Goal: Information Seeking & Learning: Compare options

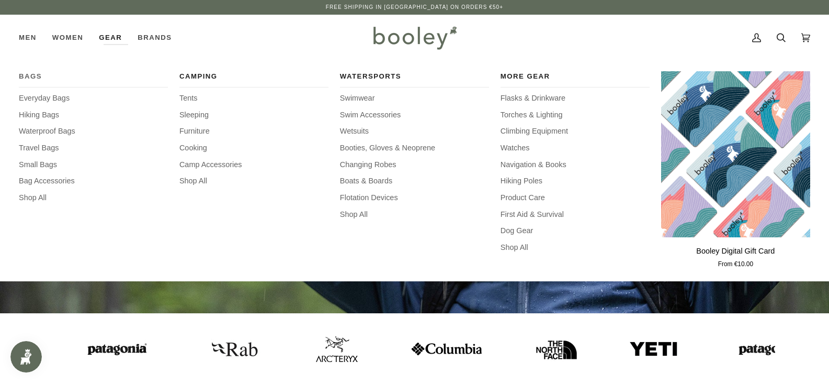
click at [32, 74] on span "Bags" at bounding box center [93, 76] width 149 height 10
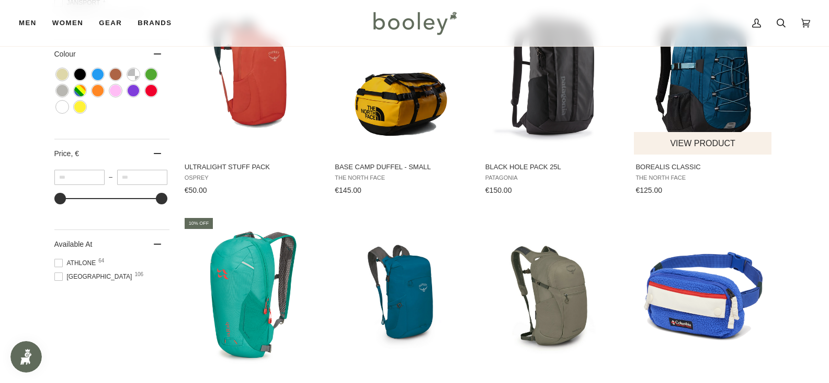
scroll to position [942, 0]
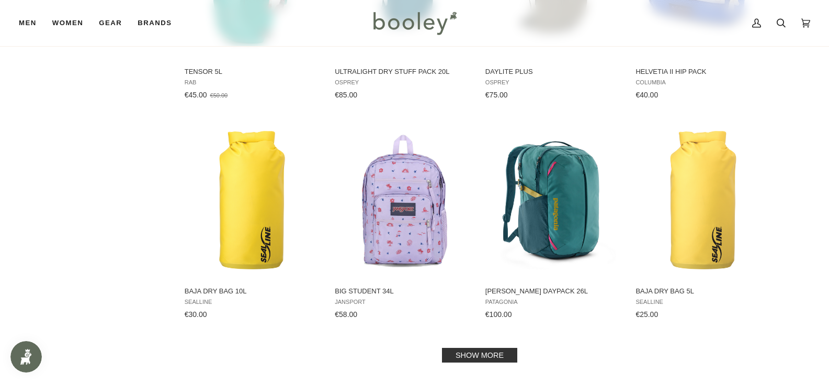
click at [498, 357] on link "Show more" at bounding box center [479, 354] width 75 height 15
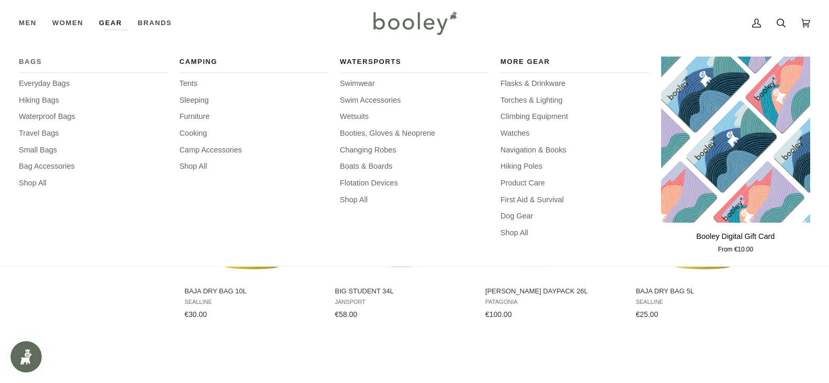
click at [31, 62] on span "Bags" at bounding box center [93, 62] width 149 height 10
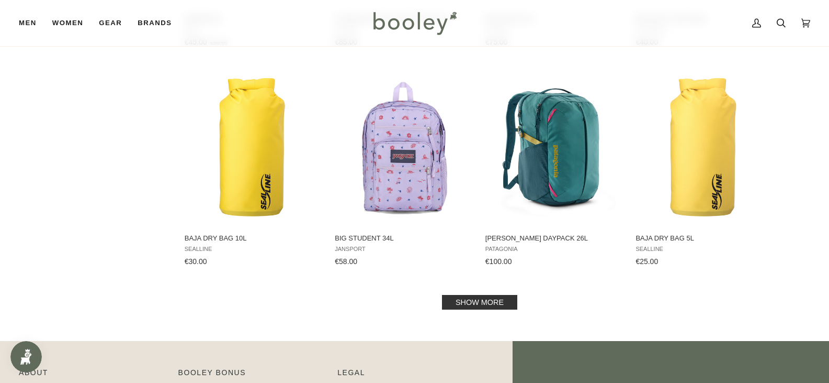
scroll to position [1099, 0]
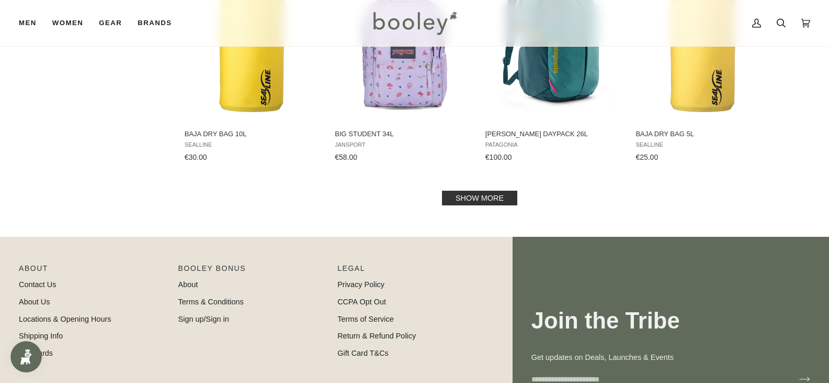
click at [491, 204] on link "Show more" at bounding box center [479, 197] width 75 height 15
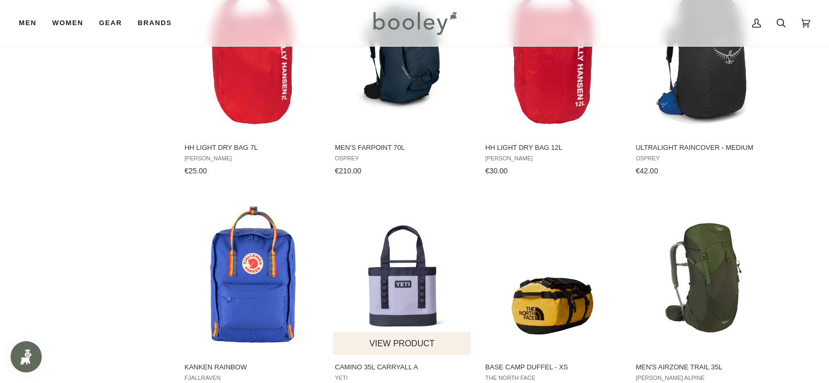
scroll to position [2093, 0]
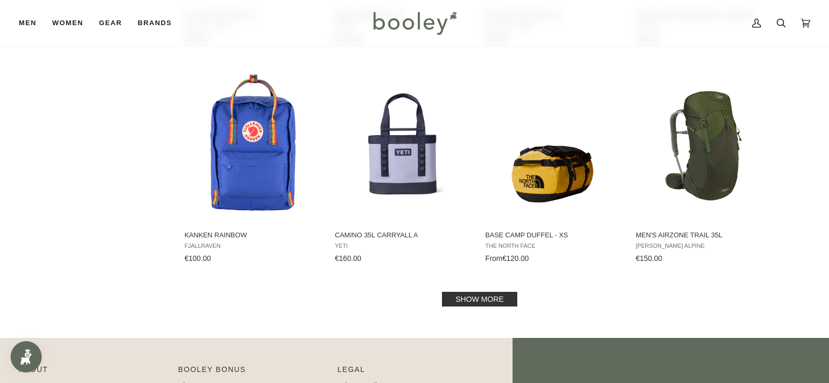
click at [483, 292] on link "Show more" at bounding box center [479, 298] width 75 height 15
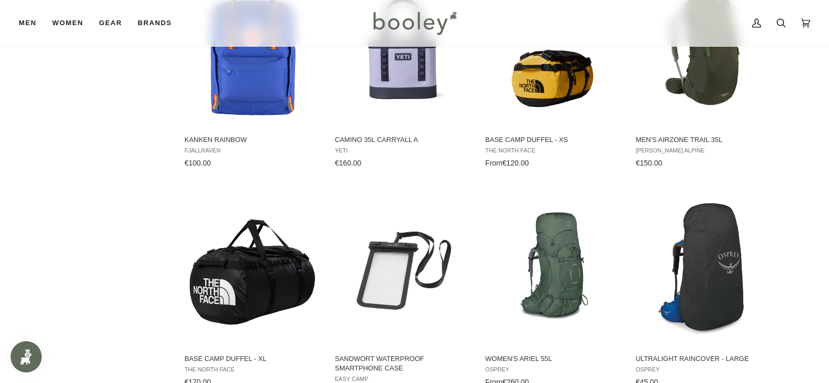
scroll to position [2303, 0]
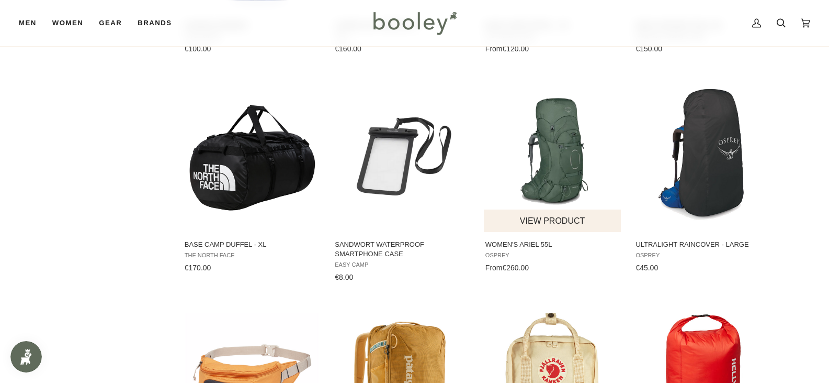
click at [564, 165] on img "Women's Ariel 55L" at bounding box center [553, 153] width 139 height 139
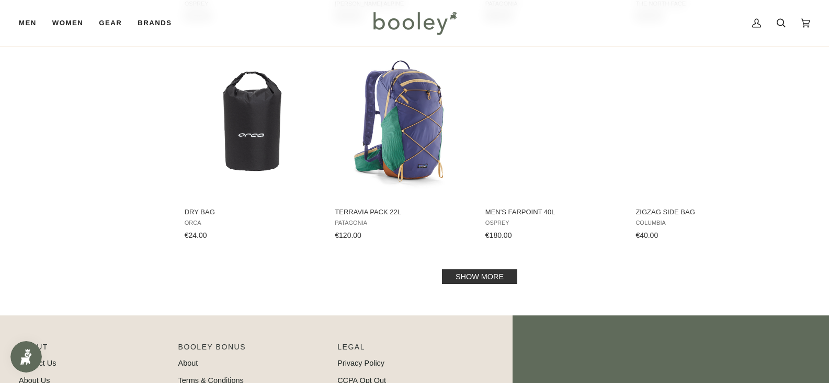
scroll to position [3245, 0]
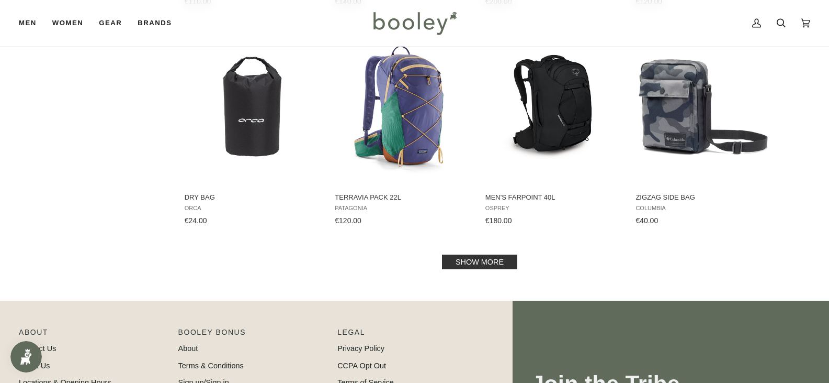
click at [481, 257] on link "Show more" at bounding box center [479, 261] width 75 height 15
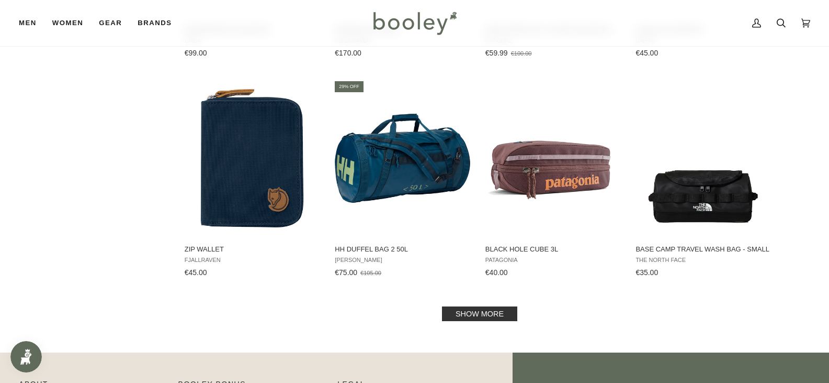
scroll to position [4291, 0]
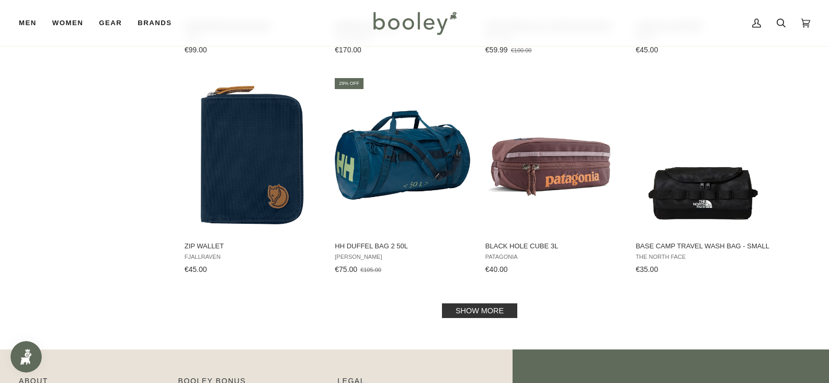
click at [496, 303] on link "Show more" at bounding box center [479, 310] width 75 height 15
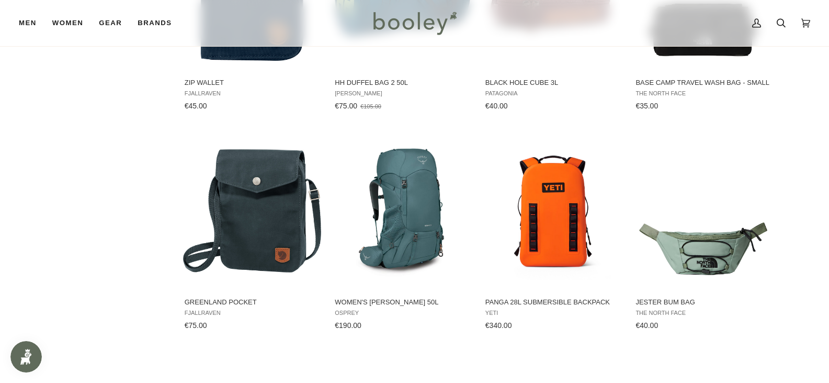
scroll to position [4448, 0]
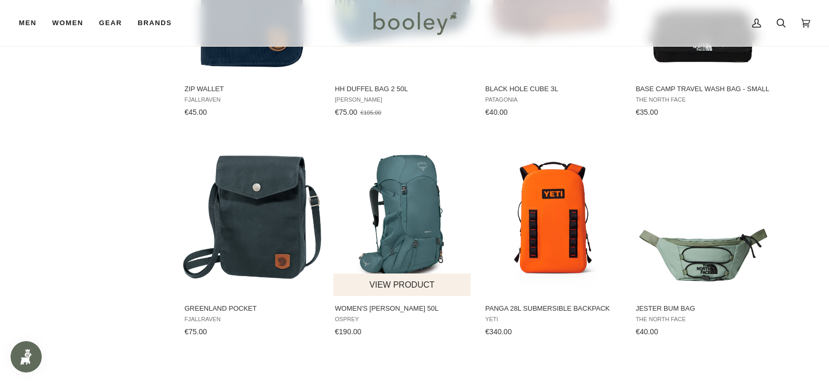
click at [399, 190] on img "Women's Renn 50L" at bounding box center [402, 217] width 139 height 139
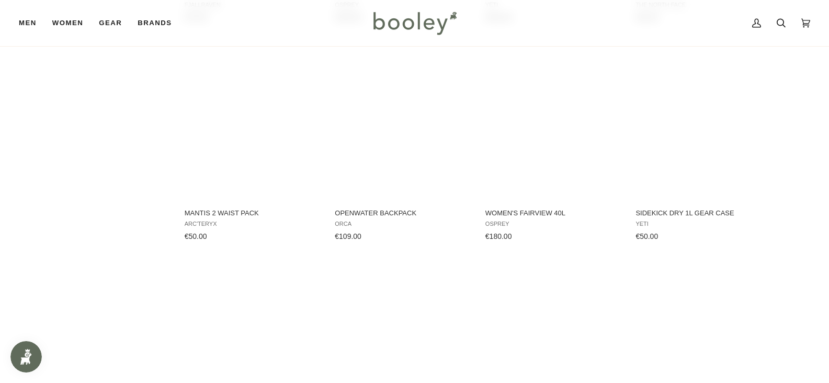
scroll to position [4919, 0]
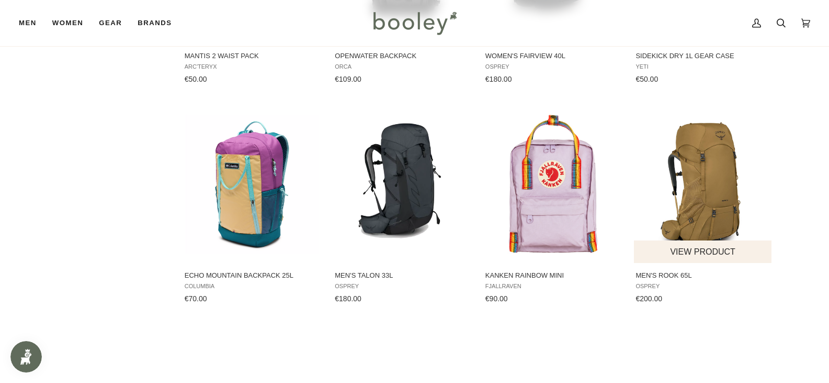
click at [695, 187] on img "Men's Rook 65L" at bounding box center [703, 184] width 139 height 139
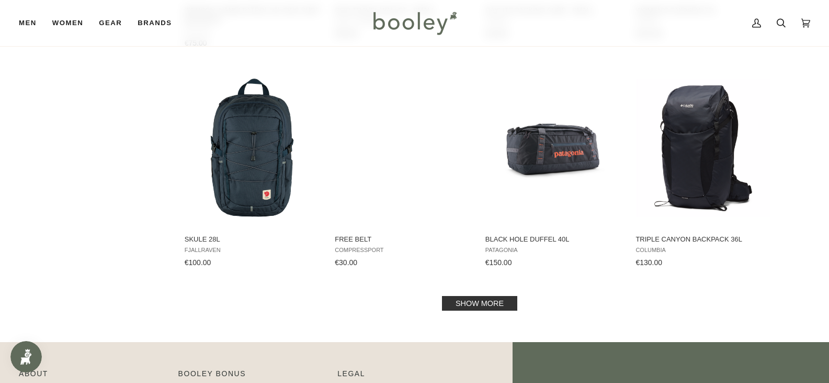
scroll to position [5495, 0]
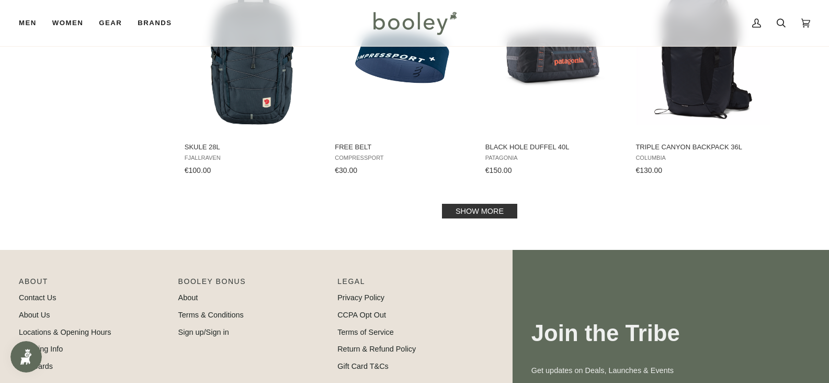
click at [508, 206] on link "Show more" at bounding box center [479, 211] width 75 height 15
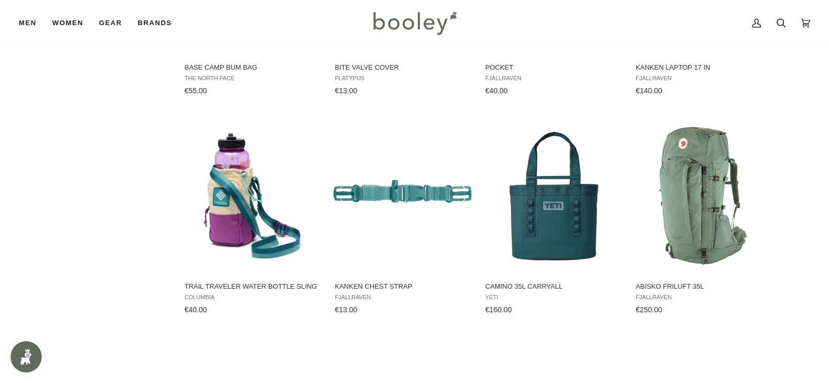
scroll to position [6018, 0]
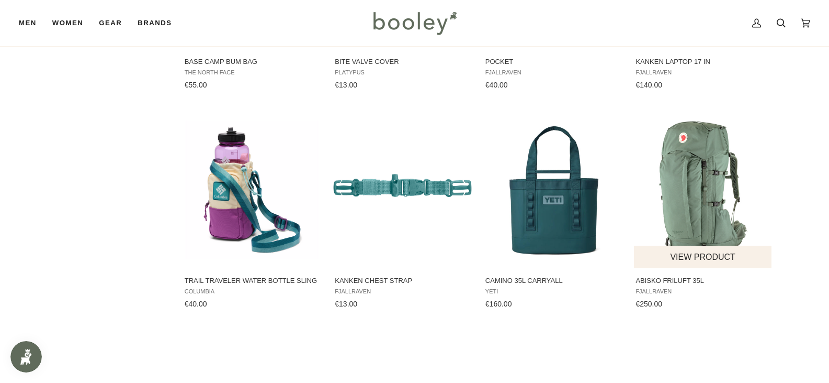
click at [685, 184] on img "Abisko Friluft 35L" at bounding box center [703, 189] width 139 height 139
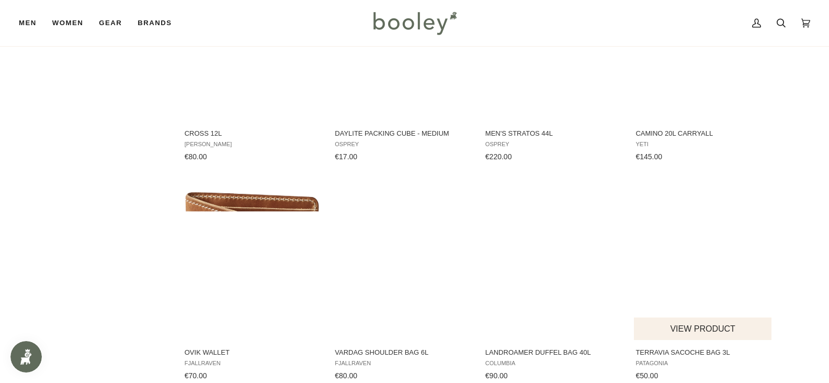
scroll to position [6594, 0]
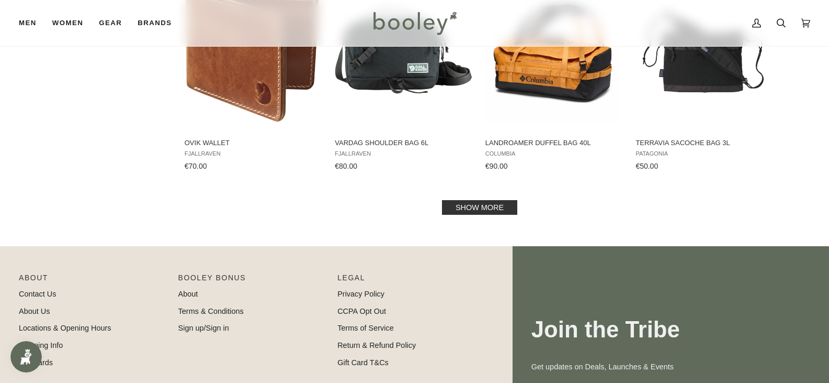
click at [494, 200] on link "Show more" at bounding box center [479, 207] width 75 height 15
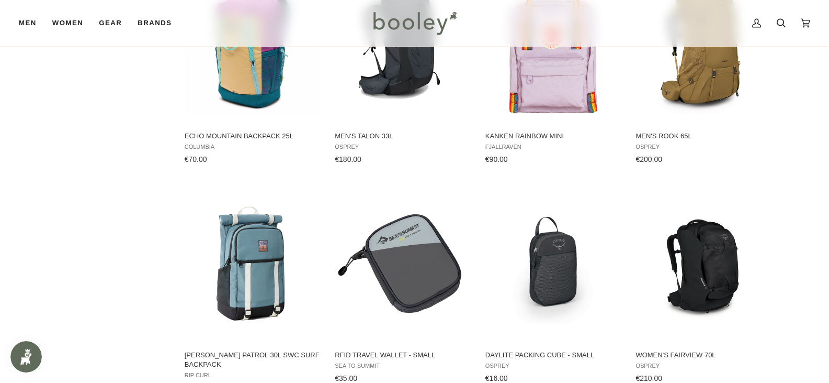
scroll to position [5076, 0]
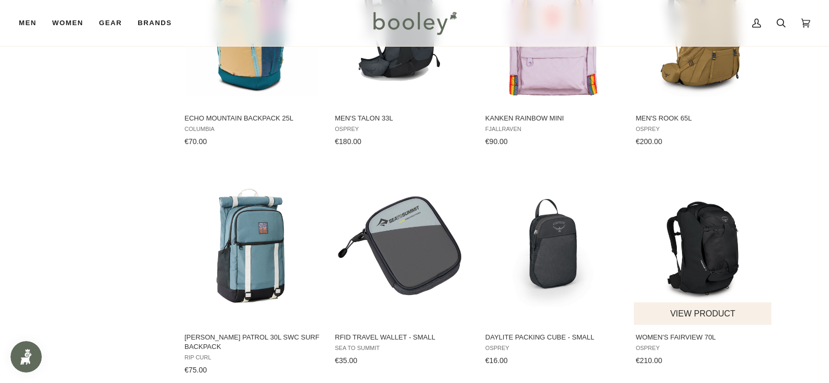
click at [701, 239] on img "Women's Fairview 70L" at bounding box center [703, 246] width 139 height 139
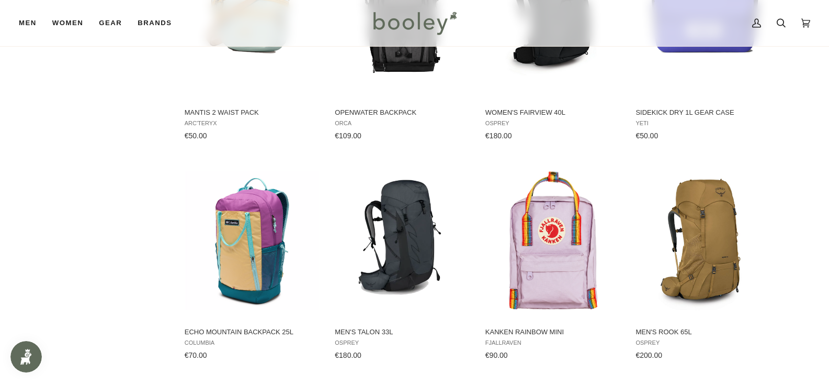
scroll to position [4762, 0]
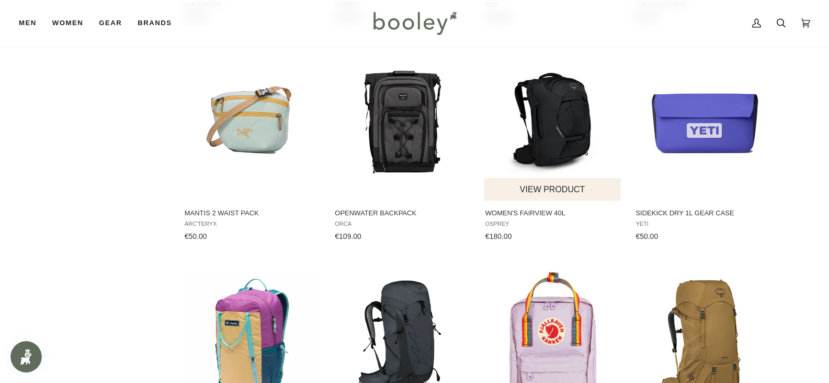
click at [540, 130] on img "Women's Fairview 40L" at bounding box center [553, 122] width 139 height 139
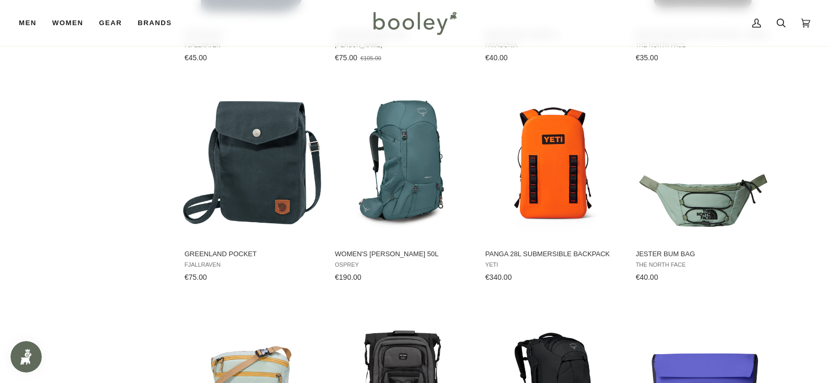
scroll to position [4501, 0]
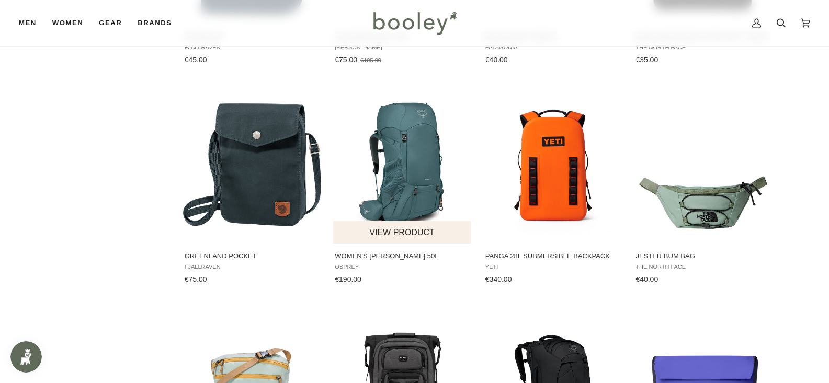
click at [397, 165] on img "Women's Renn 50L" at bounding box center [402, 164] width 139 height 139
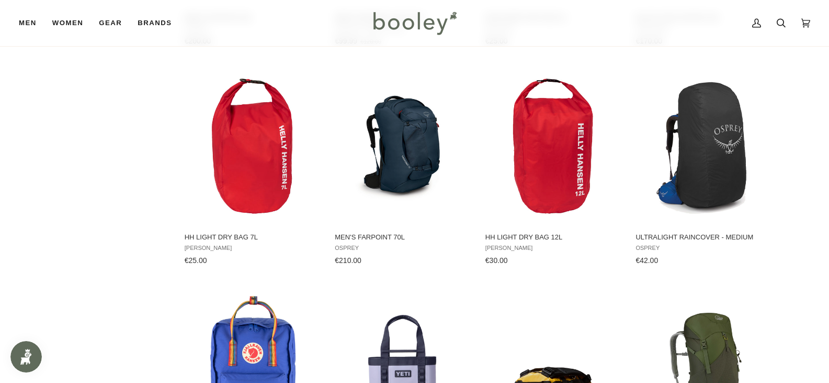
scroll to position [1779, 0]
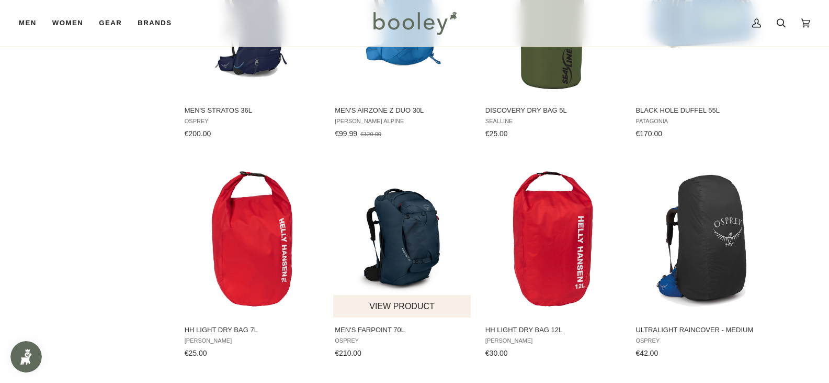
click at [432, 219] on img "Men's Farpoint 70L" at bounding box center [402, 239] width 139 height 139
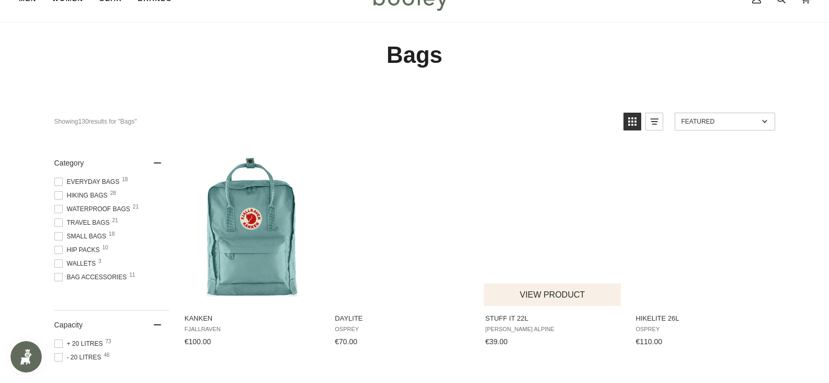
scroll to position [105, 0]
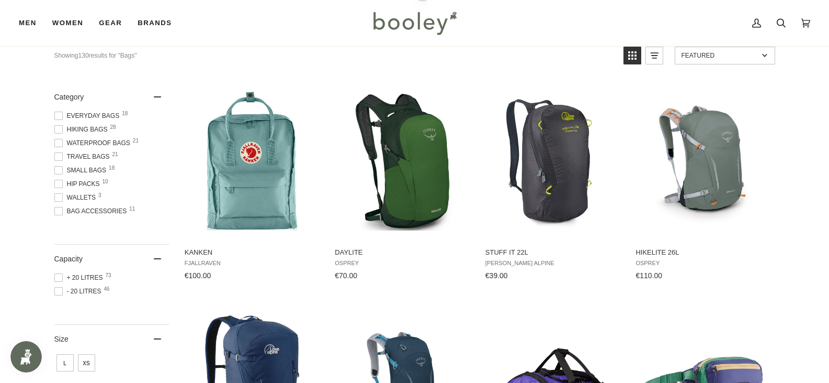
click at [100, 153] on span "Travel Bags 21" at bounding box center [83, 156] width 59 height 9
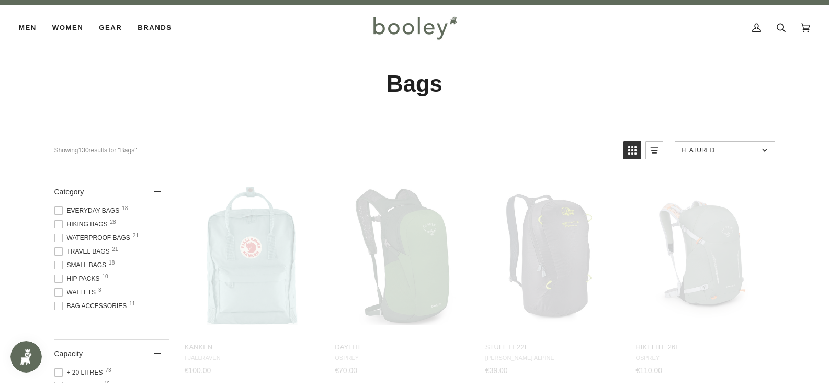
scroll to position [0, 0]
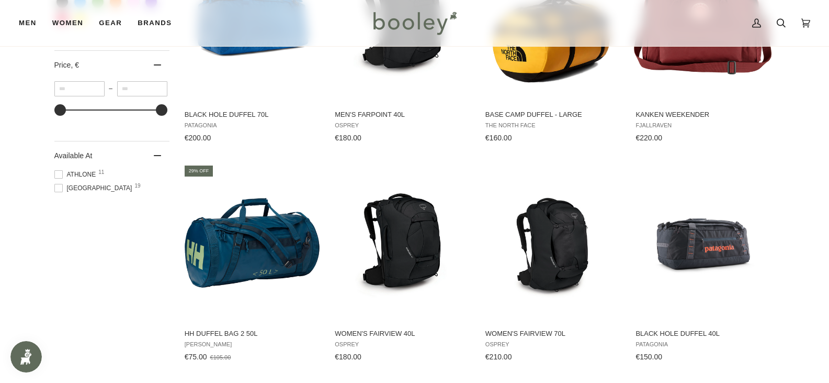
scroll to position [733, 0]
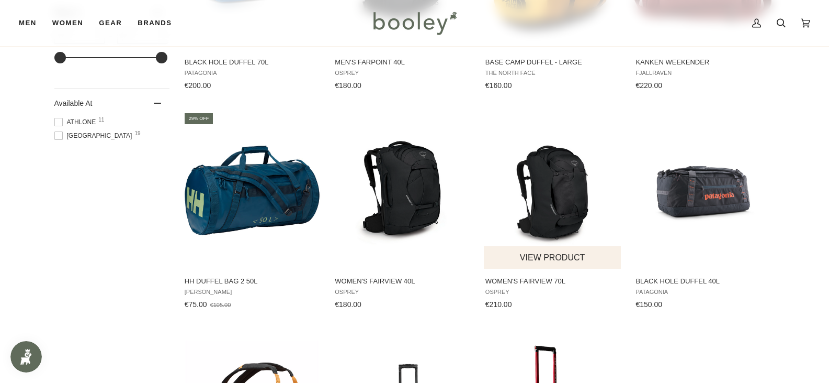
click at [542, 192] on img "Women's Fairview 70L" at bounding box center [553, 190] width 139 height 139
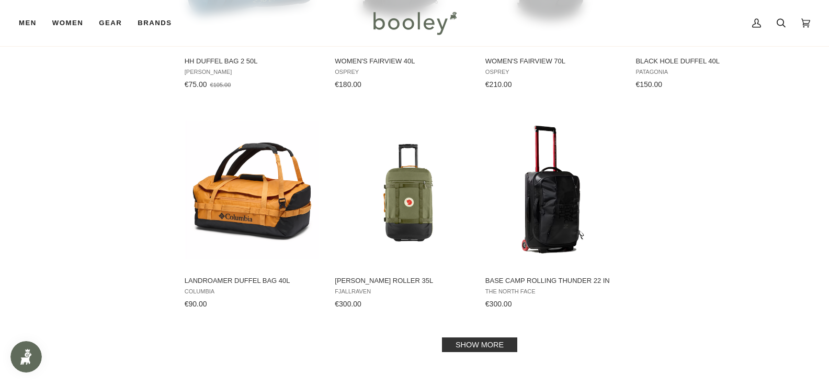
scroll to position [1099, 0]
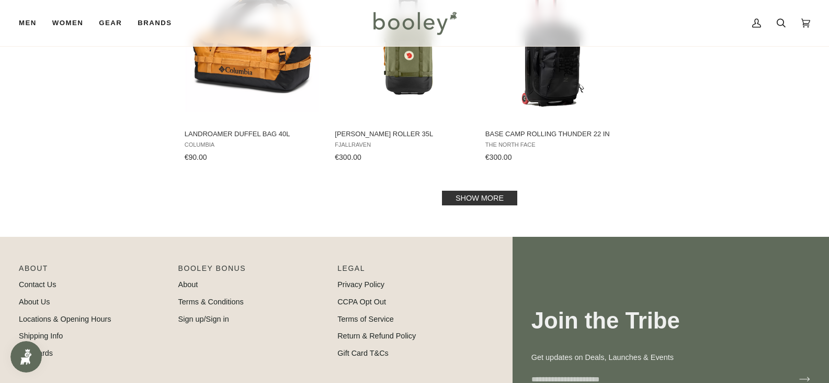
click at [454, 195] on link "Show more" at bounding box center [479, 197] width 75 height 15
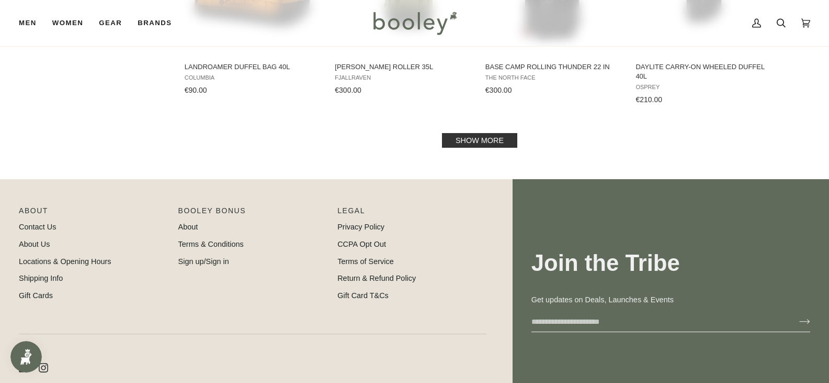
scroll to position [1082, 0]
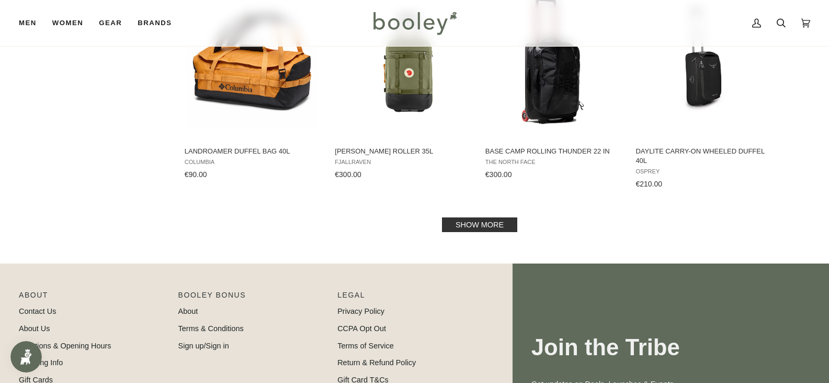
click at [503, 225] on link "Show more" at bounding box center [479, 224] width 75 height 15
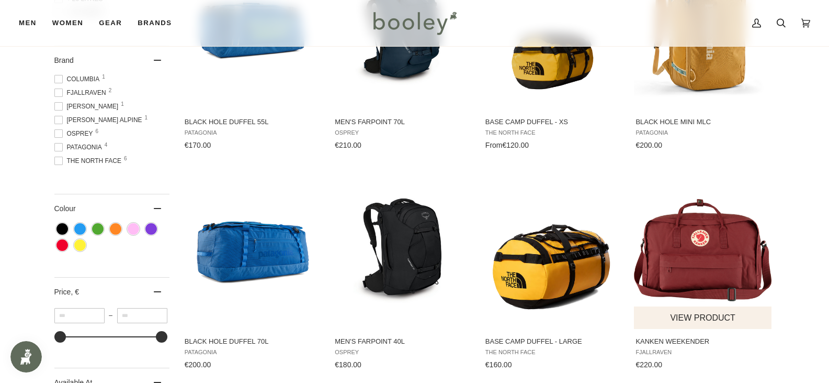
scroll to position [401, 0]
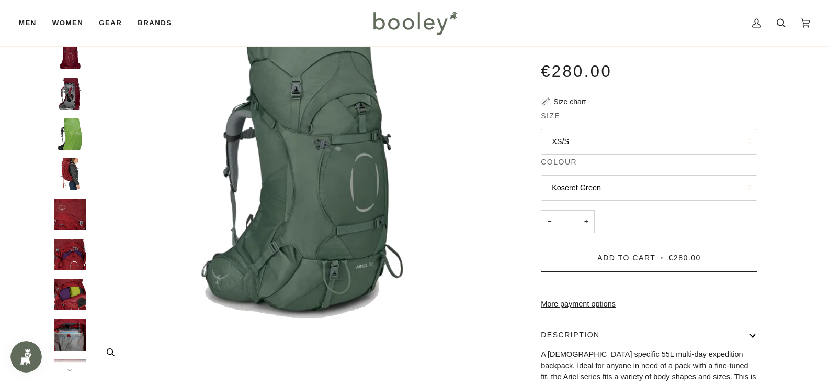
scroll to position [52, 0]
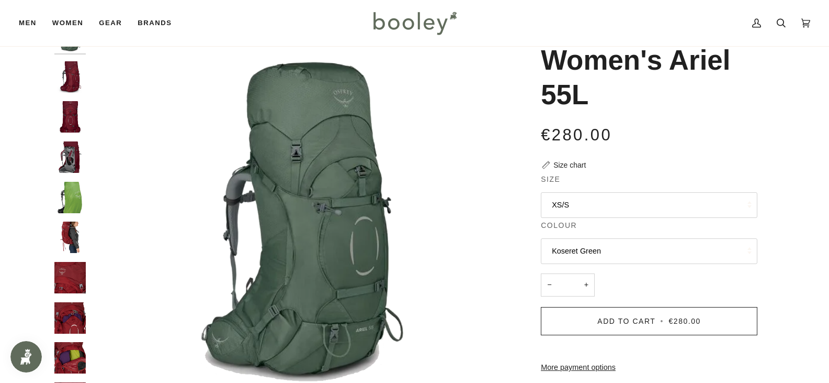
click at [70, 115] on img "Osprey Women's Ariel 55L Claret Red - Booley Galway" at bounding box center [69, 116] width 31 height 31
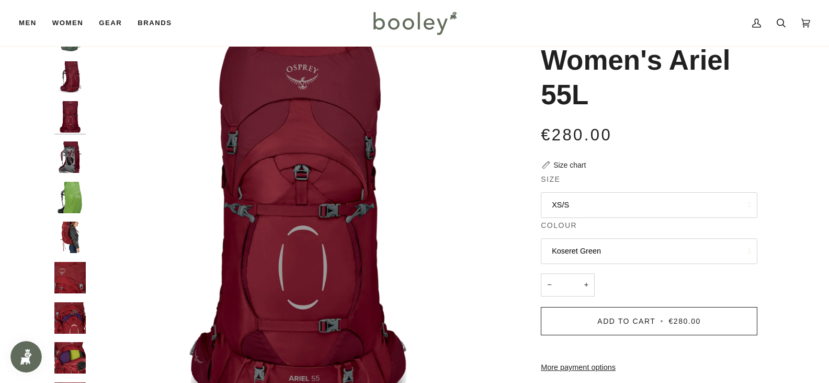
click at [68, 160] on img "Osprey Women's Ariel 55L Claret Red - Booley Galway" at bounding box center [69, 156] width 31 height 31
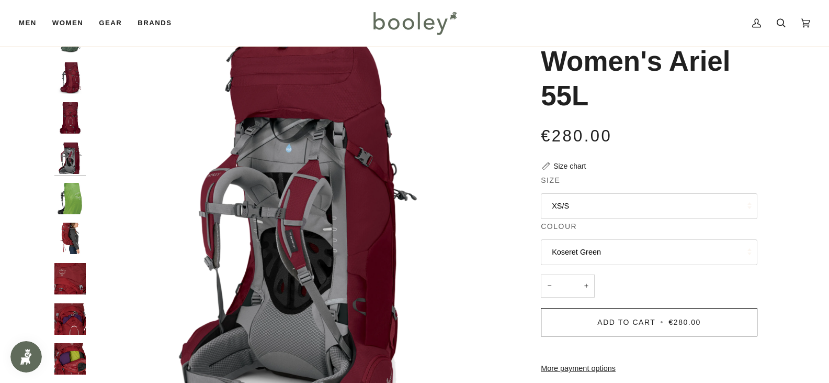
scroll to position [0, 0]
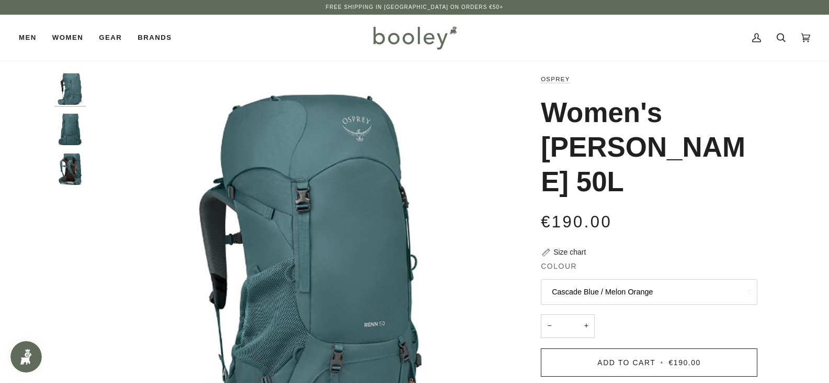
click at [81, 86] on img "Osprey Women's Renn 50L Cascade Blue / Melon Orange - Booley Galway" at bounding box center [69, 88] width 31 height 31
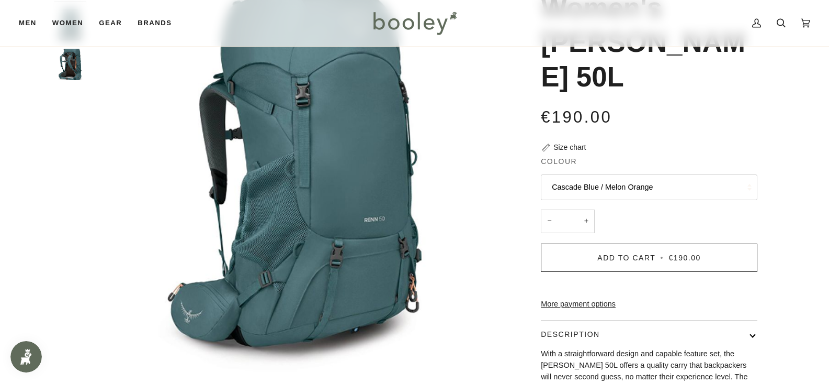
scroll to position [52, 0]
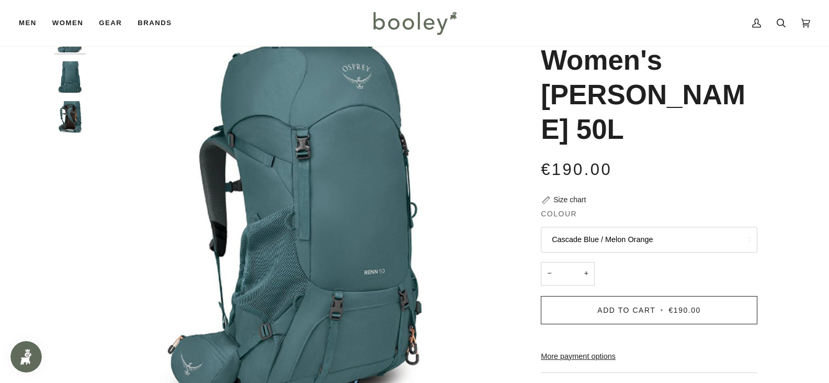
click at [65, 125] on img "Osprey Women's Renn 50L Cascade Blue / Melon Orange - Booley Galway" at bounding box center [69, 116] width 31 height 31
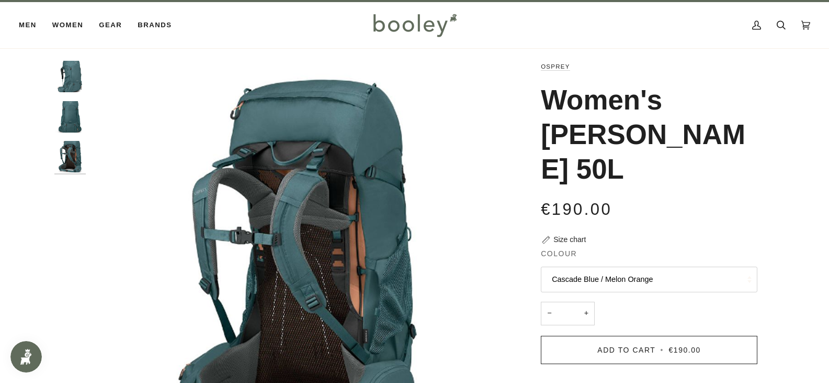
scroll to position [0, 0]
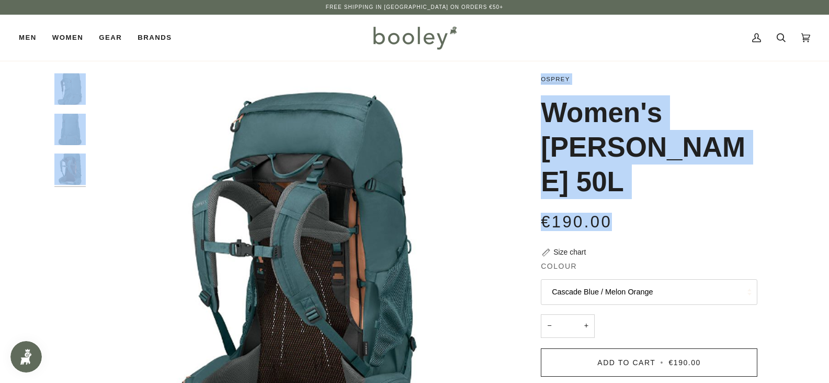
drag, startPoint x: 615, startPoint y: 185, endPoint x: 428, endPoint y: 177, distance: 187.5
click at [428, 177] on div "Zoom Zoom Zoom" at bounding box center [414, 343] width 721 height 540
click at [530, 186] on div "Osprey Women's Renn 50L €190.00 Sale • Save Size chart Colour Cascade Blue / Me…" at bounding box center [639, 343] width 235 height 540
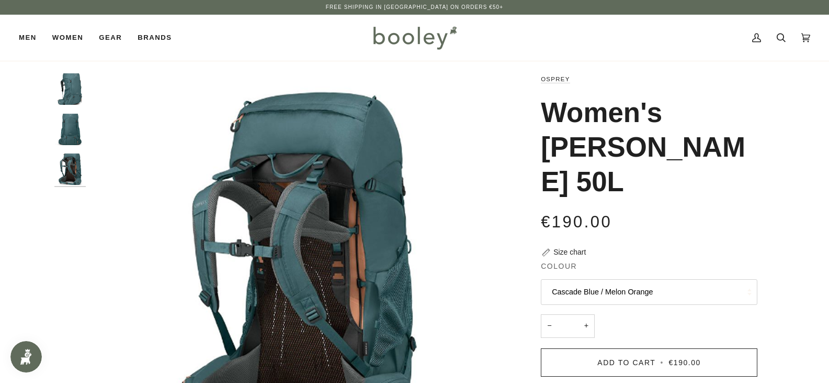
click at [73, 131] on img "Osprey Women's Renn 50L Cascade Blue / Melon Orange - Booley Galway" at bounding box center [69, 129] width 31 height 31
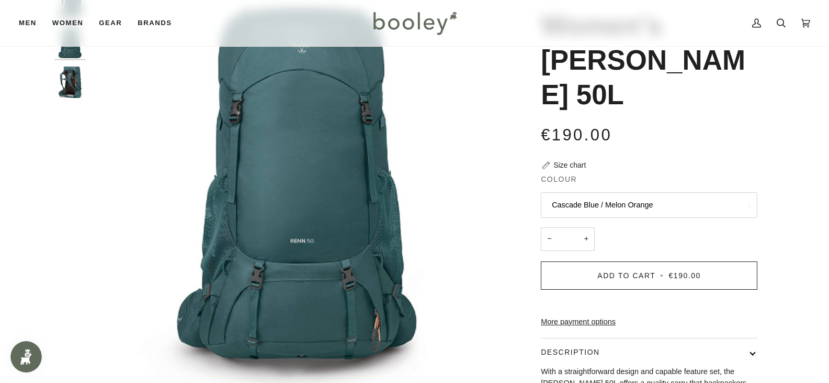
scroll to position [105, 0]
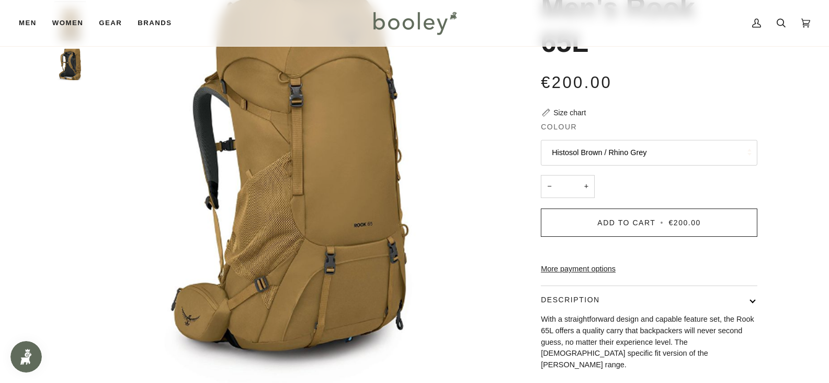
click at [619, 150] on button "Histosol Brown / Rhino Grey" at bounding box center [649, 153] width 217 height 26
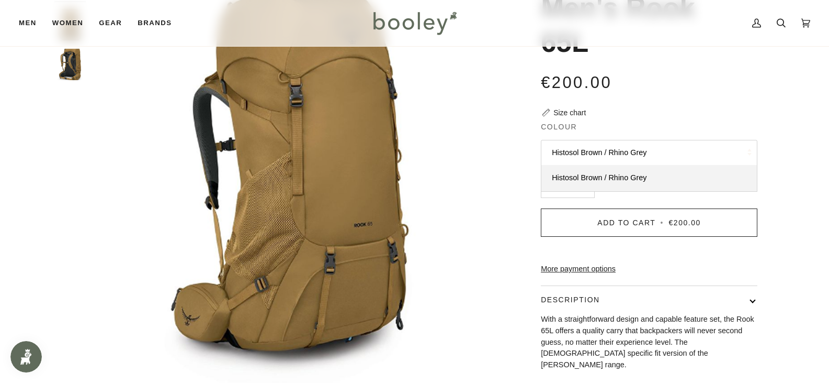
click at [619, 150] on button "Histosol Brown / Rhino Grey" at bounding box center [649, 153] width 217 height 26
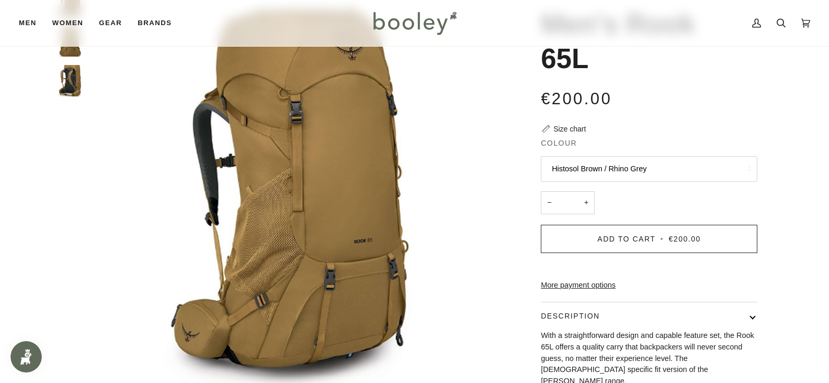
scroll to position [105, 0]
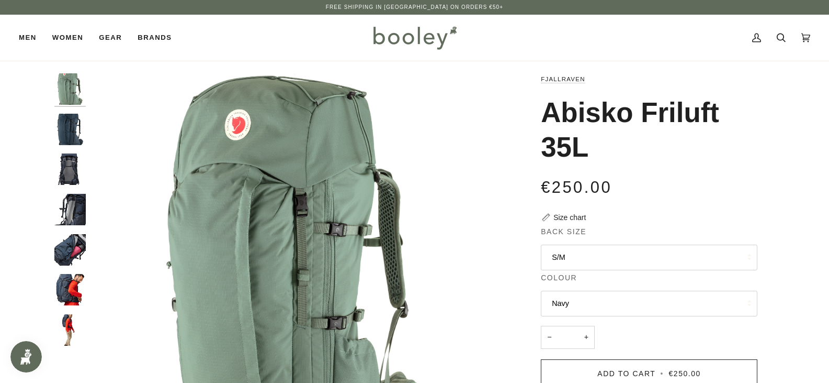
click at [76, 289] on img "Fjallraven Abisko Friluft 35L - Booley Galway" at bounding box center [69, 289] width 31 height 31
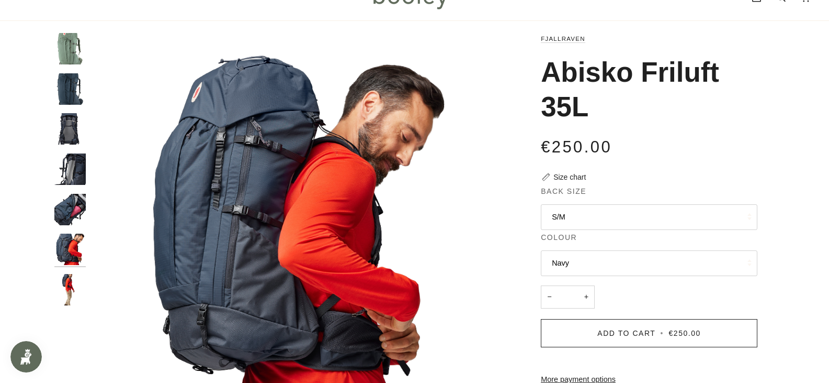
scroll to position [52, 0]
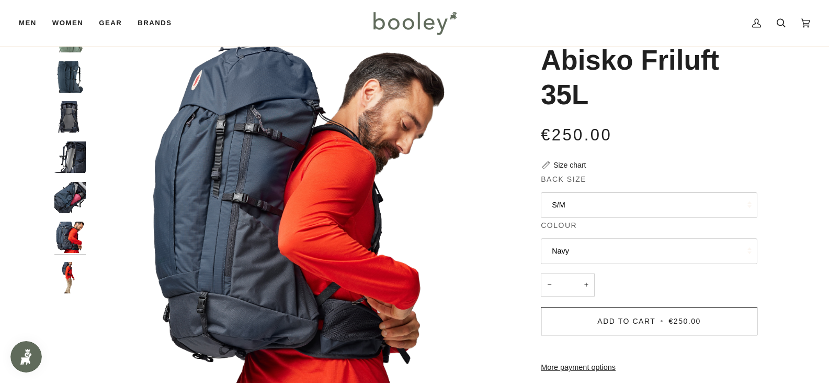
click at [66, 116] on img "Fjallraven Abisko Friluft 35L - Booley Galway" at bounding box center [69, 116] width 31 height 31
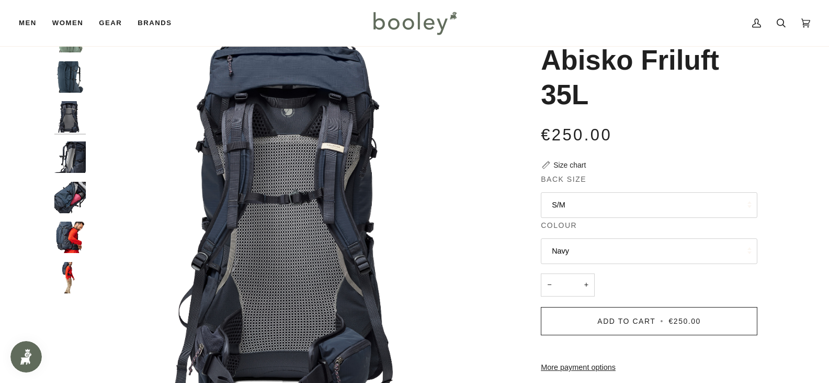
click at [68, 157] on img "Fjallraven Abisko Friluft 35L - Booley Galway" at bounding box center [69, 156] width 31 height 31
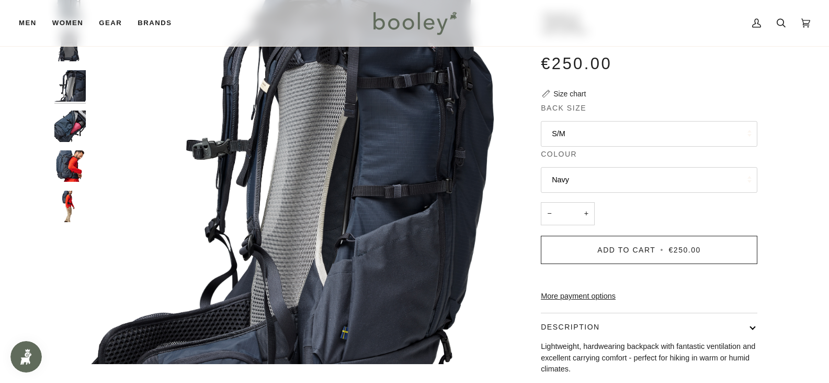
scroll to position [105, 0]
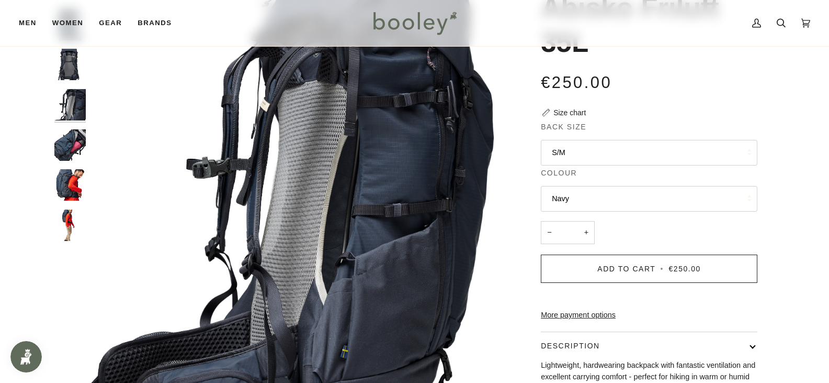
click at [70, 185] on img "Fjallraven Abisko Friluft 35L - Booley Galway" at bounding box center [69, 184] width 31 height 31
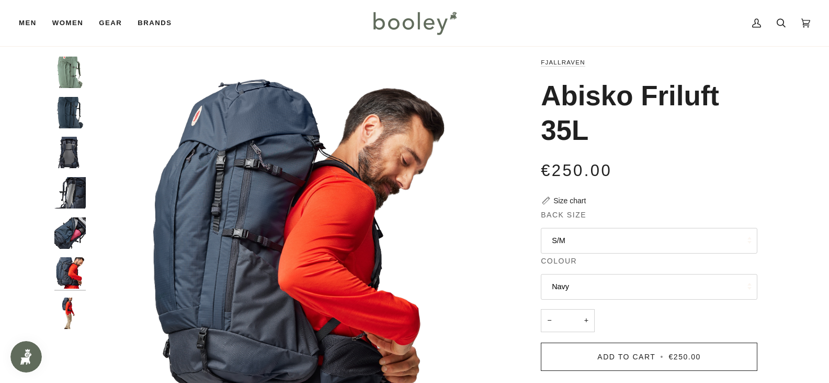
scroll to position [0, 0]
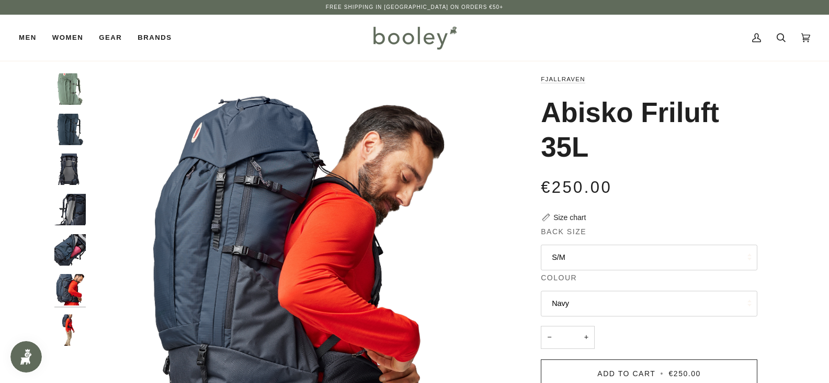
click at [72, 317] on img "Fjallraven Abisko Friluft 35L - Booley Galway" at bounding box center [69, 329] width 31 height 31
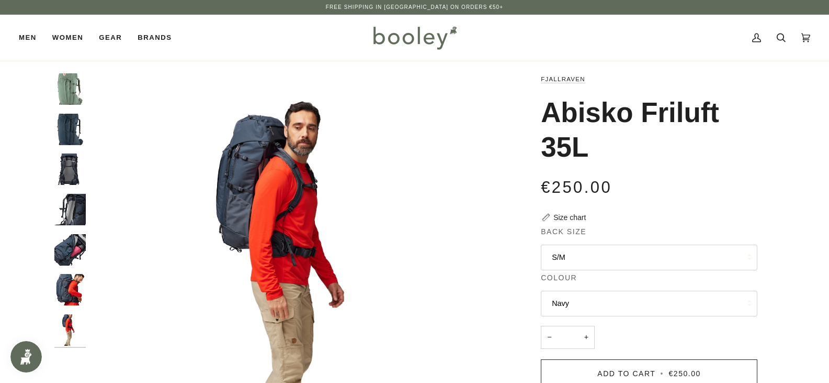
click at [75, 84] on img "Fjallraven Abisko Friluft 35L Patina Green - Booley Galway" at bounding box center [69, 88] width 31 height 31
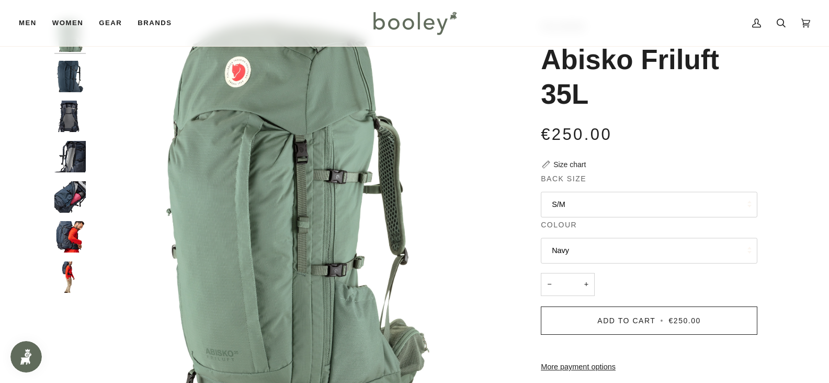
scroll to position [52, 0]
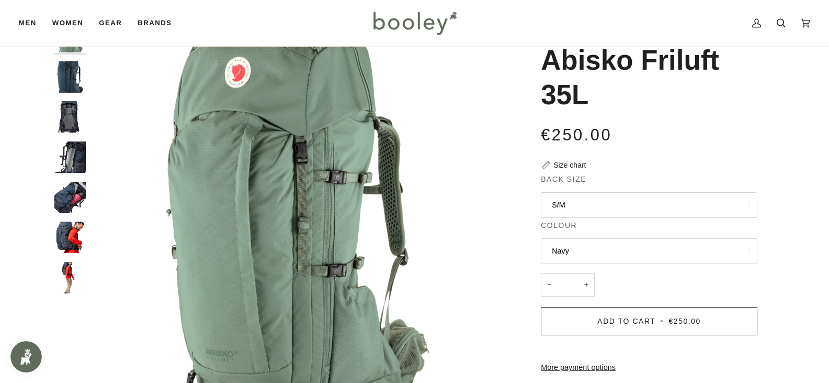
click at [70, 58] on div at bounding box center [72, 161] width 37 height 281
click at [65, 82] on img "Fjallraven Abisko Friluft 35L Navy - Booley Galway" at bounding box center [69, 76] width 31 height 31
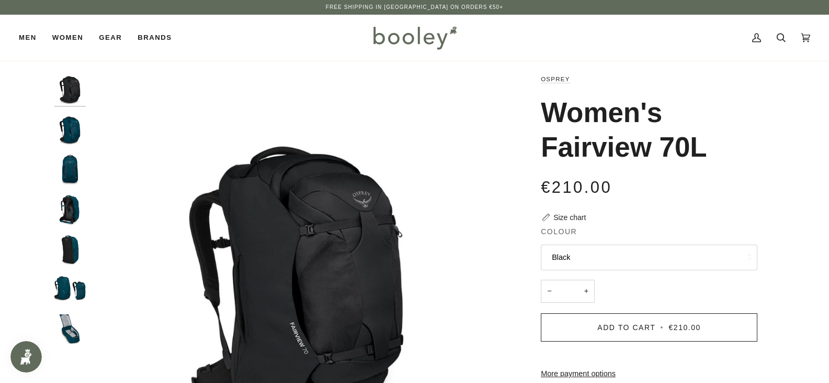
scroll to position [52, 0]
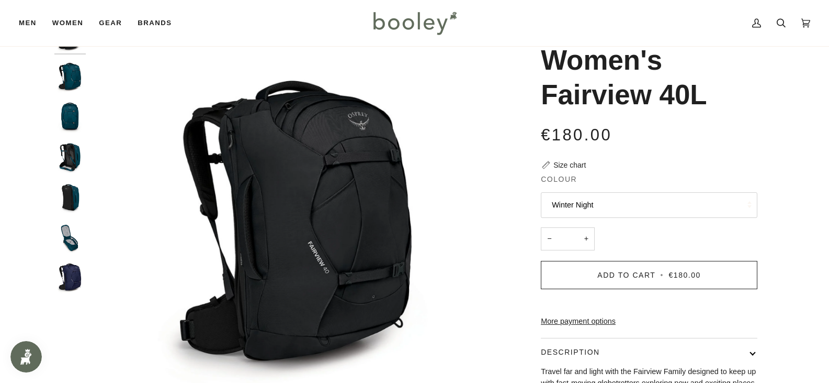
click at [68, 241] on img "Osprey Women's Fairview 40L Night Jungle Blue - Booley Galway" at bounding box center [69, 236] width 31 height 31
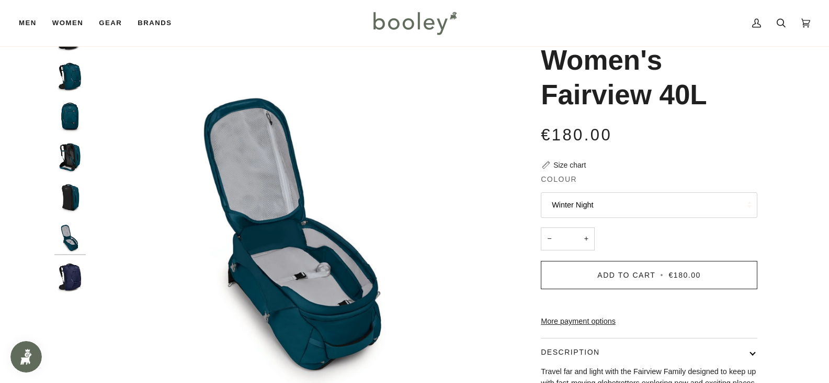
click at [72, 272] on img "Women's Fairview 40L" at bounding box center [69, 277] width 31 height 31
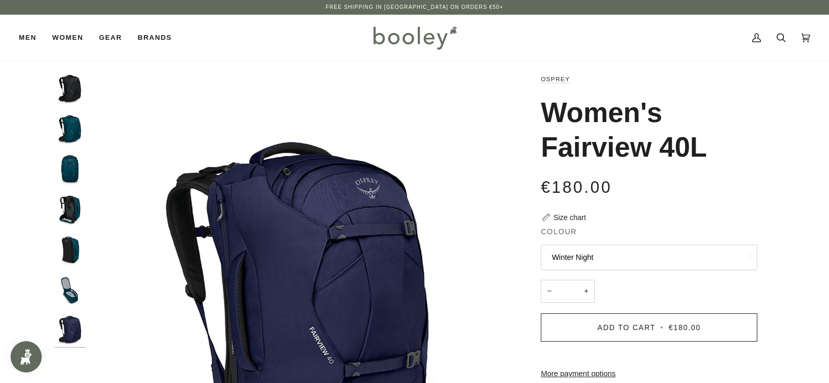
click at [80, 134] on img "Osprey Women's Fairview 40L Night Jungle Blue - Booley Galway" at bounding box center [69, 129] width 31 height 31
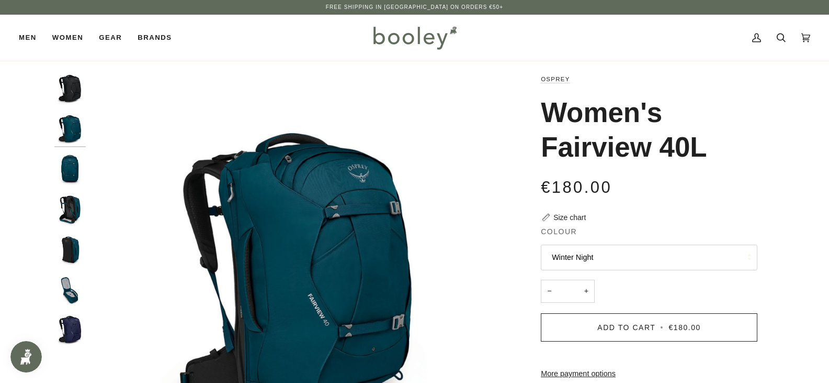
click at [78, 176] on img "Osprey Women's Fairview 40L Night Jungle Blue - Booley Galway" at bounding box center [69, 168] width 31 height 31
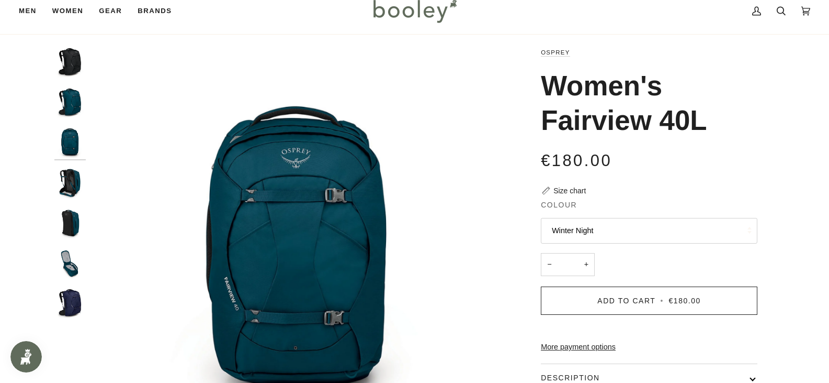
scroll to position [52, 0]
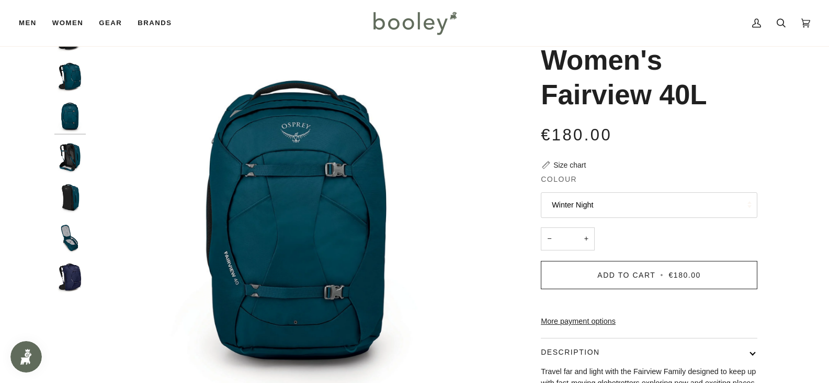
click at [78, 161] on img "Osprey Women's Fairview 40L Night Jungle Blue - Booley Galway" at bounding box center [69, 156] width 31 height 31
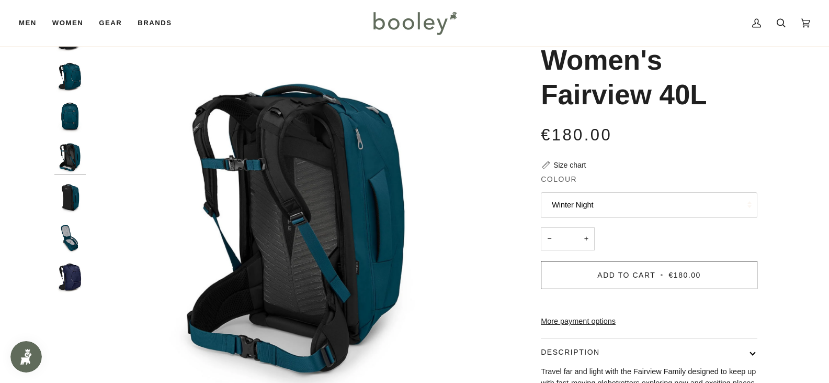
click at [71, 212] on img "Osprey Women's Fairview 40L Night Jungle Blue - Booley Galway" at bounding box center [69, 197] width 31 height 31
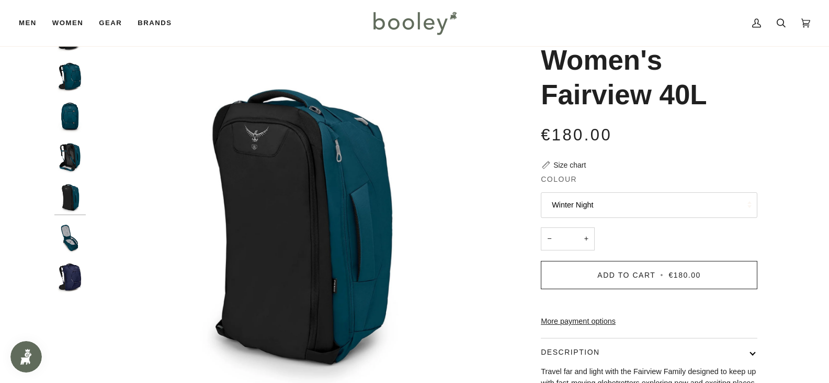
click at [69, 239] on img "Osprey Women's Fairview 40L Night Jungle Blue - Booley Galway" at bounding box center [69, 236] width 31 height 31
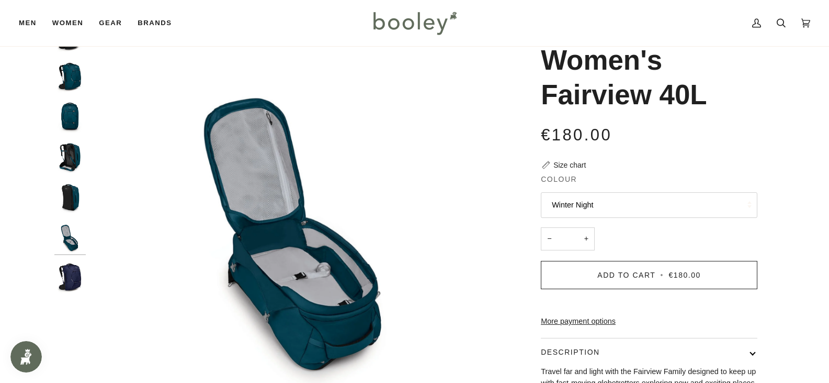
click at [71, 274] on img "Women's Fairview 40L" at bounding box center [69, 277] width 31 height 31
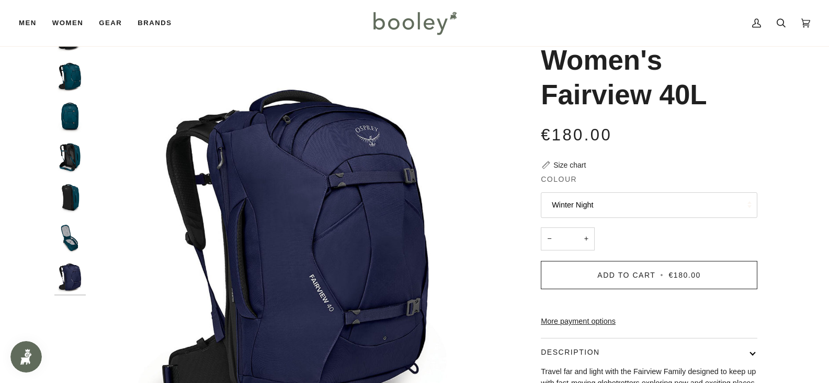
click at [73, 248] on img "Osprey Women's Fairview 40L Night Jungle Blue - Booley Galway" at bounding box center [69, 236] width 31 height 31
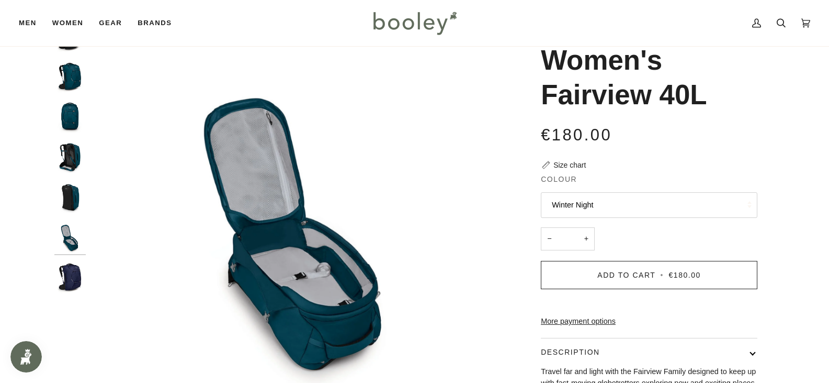
click at [71, 77] on img "Osprey Women's Fairview 40L Night Jungle Blue - Booley Galway" at bounding box center [69, 76] width 31 height 31
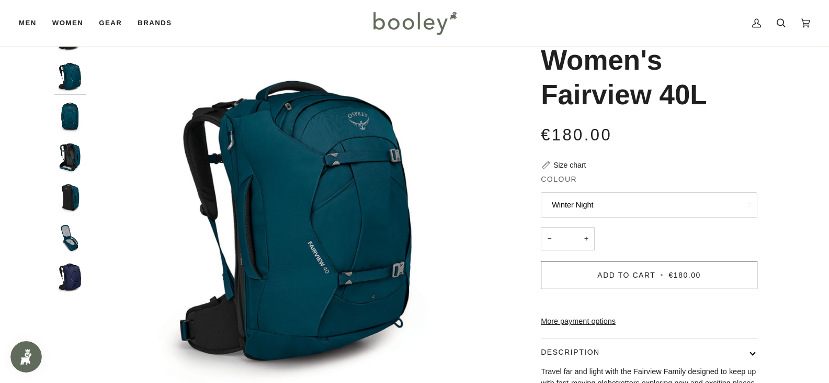
click at [77, 158] on img "Osprey Women's Fairview 40L Night Jungle Blue - Booley Galway" at bounding box center [69, 156] width 31 height 31
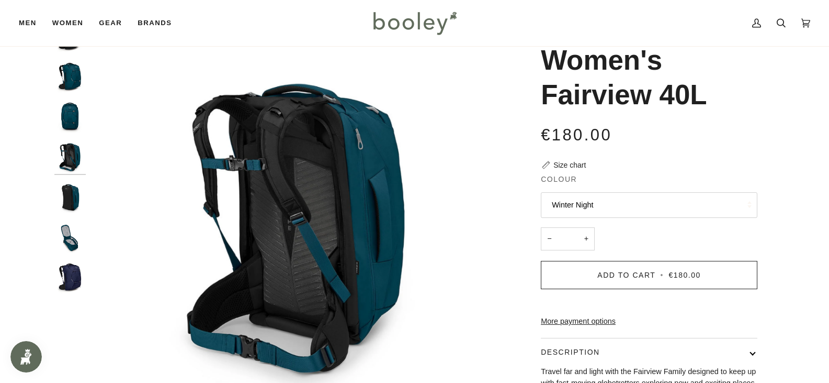
click at [77, 240] on img "Osprey Women's Fairview 40L Night Jungle Blue - Booley Galway" at bounding box center [69, 236] width 31 height 31
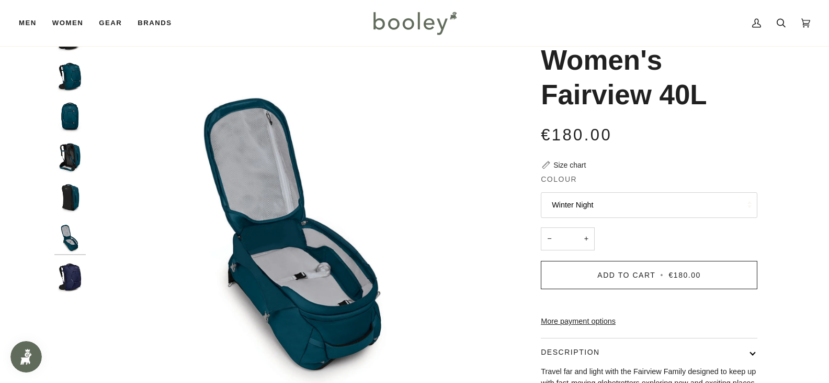
click at [70, 282] on img "Women's Fairview 40L" at bounding box center [69, 277] width 31 height 31
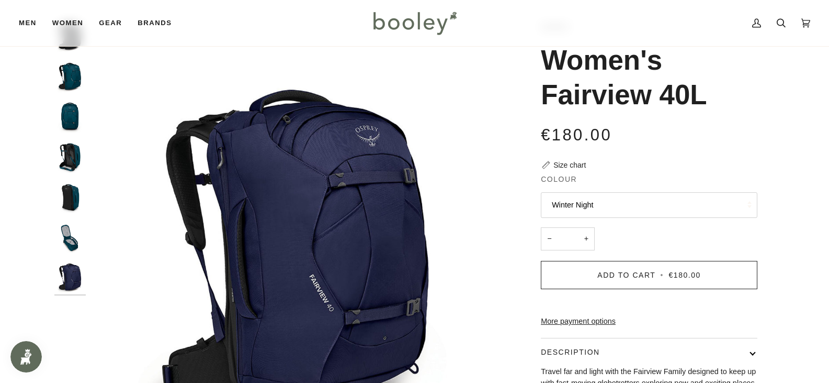
scroll to position [105, 0]
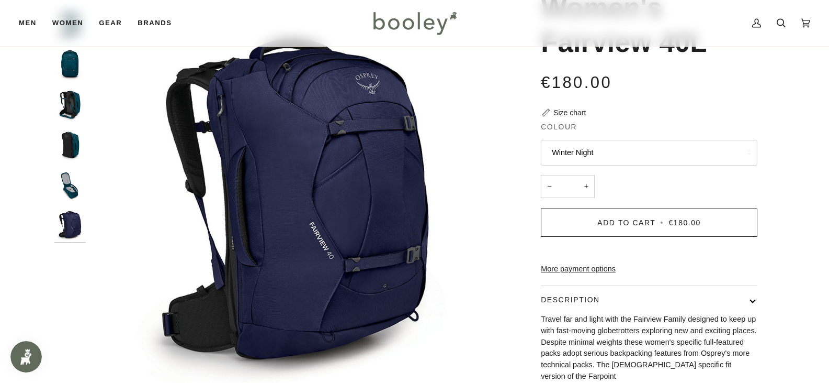
click at [70, 94] on img "Osprey Women's Fairview 40L Night Jungle Blue - Booley Galway" at bounding box center [69, 104] width 31 height 31
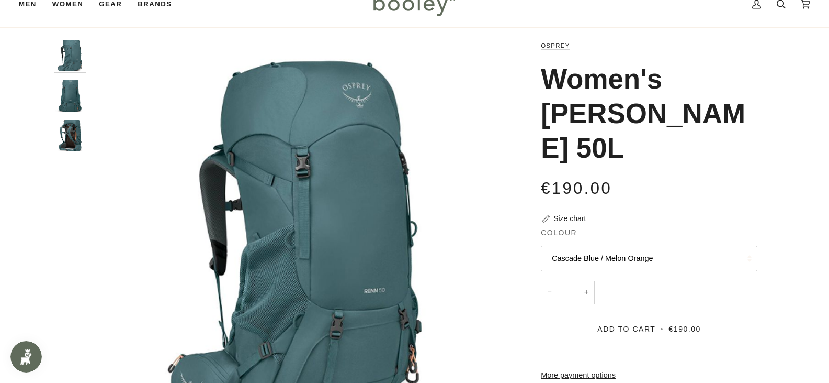
scroll to position [52, 0]
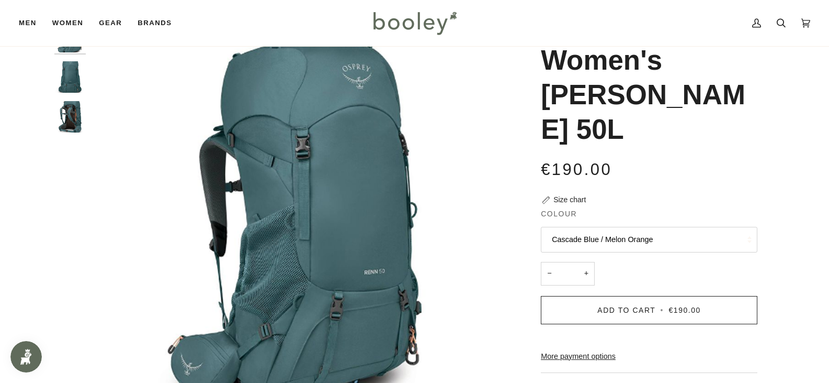
click at [76, 152] on div "Previous Next" at bounding box center [72, 228] width 37 height 414
click at [78, 110] on img "Osprey Women's Renn 50L Cascade Blue / Melon Orange - Booley Galway" at bounding box center [69, 116] width 31 height 31
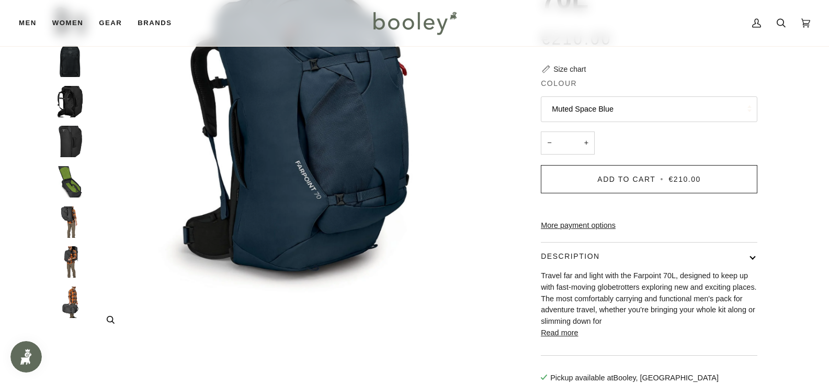
scroll to position [157, 0]
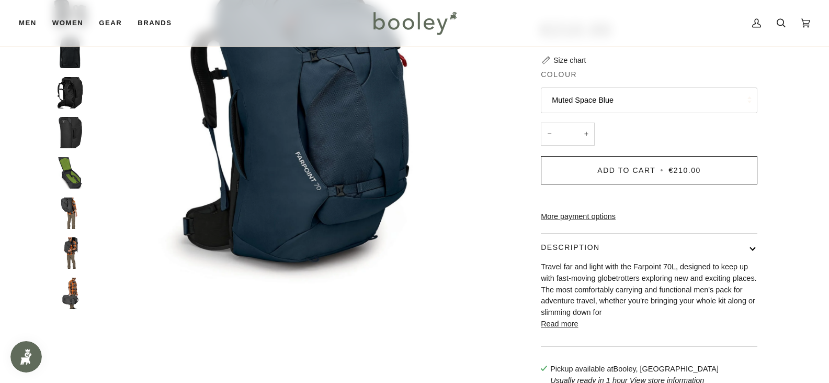
click at [74, 259] on img "Osprey Men's Farpoint 70L Black - Booley Galway" at bounding box center [69, 252] width 31 height 31
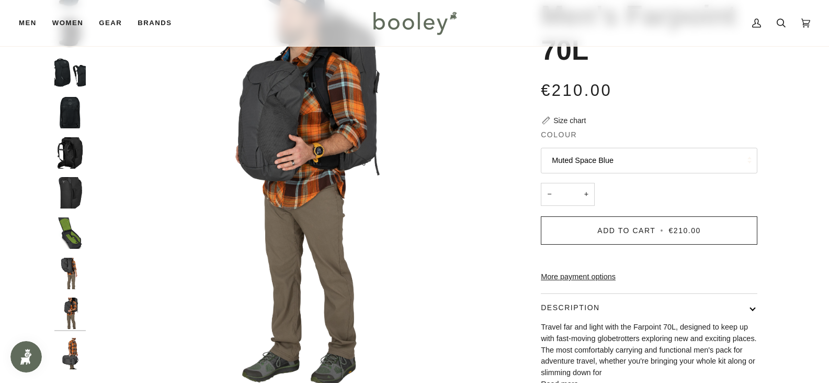
scroll to position [105, 0]
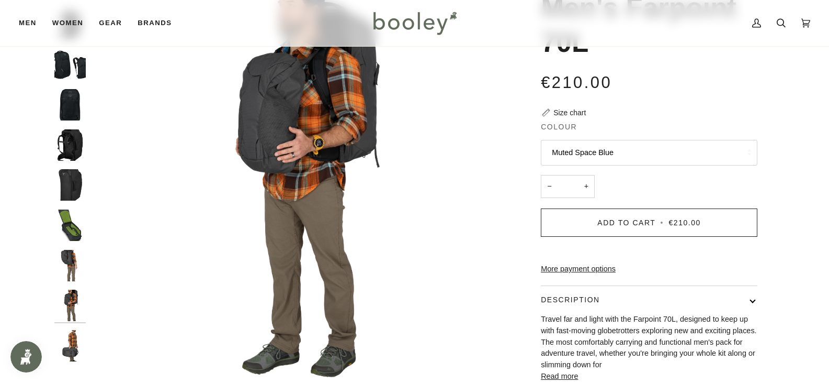
click at [74, 348] on img "Osprey Men's Farpoint 70L Black - Booley Galway" at bounding box center [69, 345] width 31 height 31
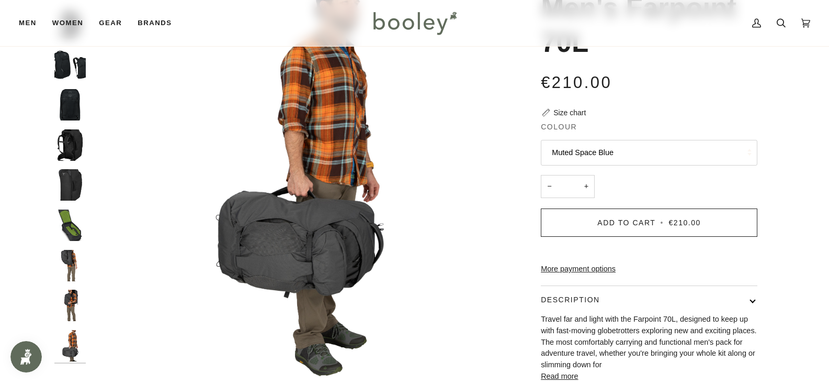
scroll to position [52, 0]
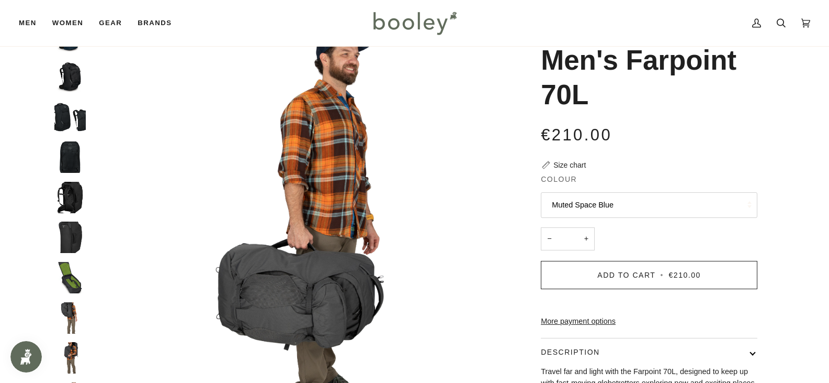
click at [66, 290] on img "Osprey Men's Farpoint 70L Tunnel Vision Grey - Booley Galway" at bounding box center [69, 277] width 31 height 31
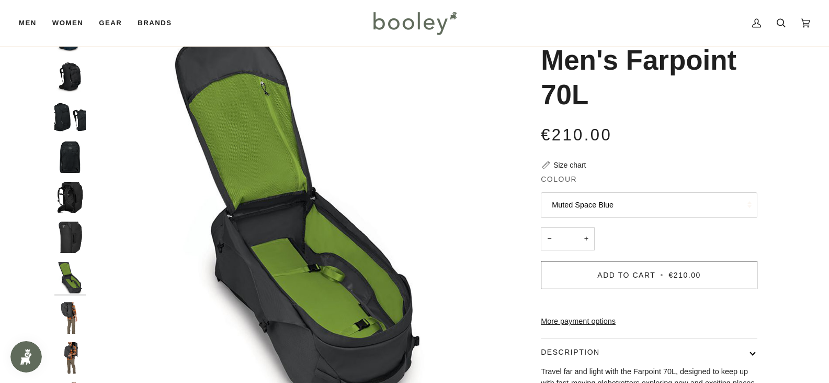
click at [69, 273] on img "Osprey Men's Farpoint 70L Tunnel Vision Grey - Booley Galway" at bounding box center [69, 277] width 31 height 31
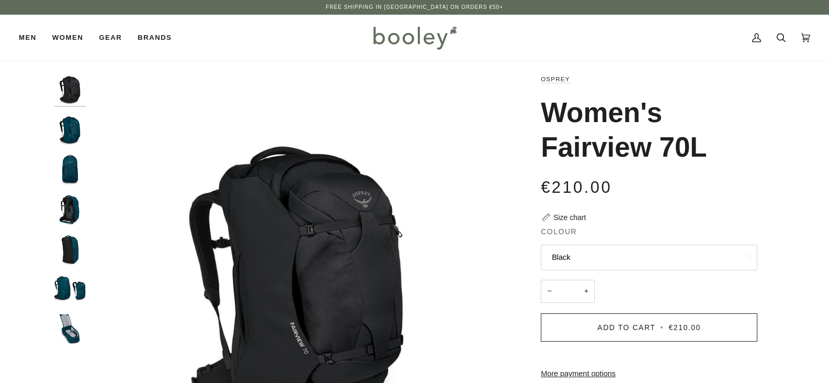
click at [68, 212] on img "Osprey Women's Fairview 70L Night Jungle Blue - Booley Galway" at bounding box center [69, 209] width 31 height 31
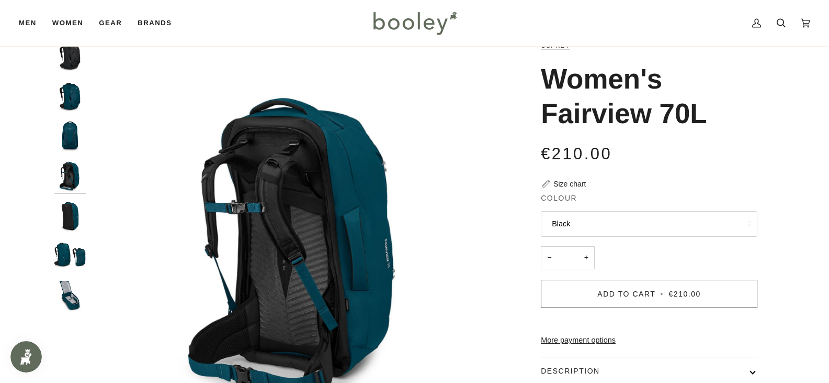
scroll to position [52, 0]
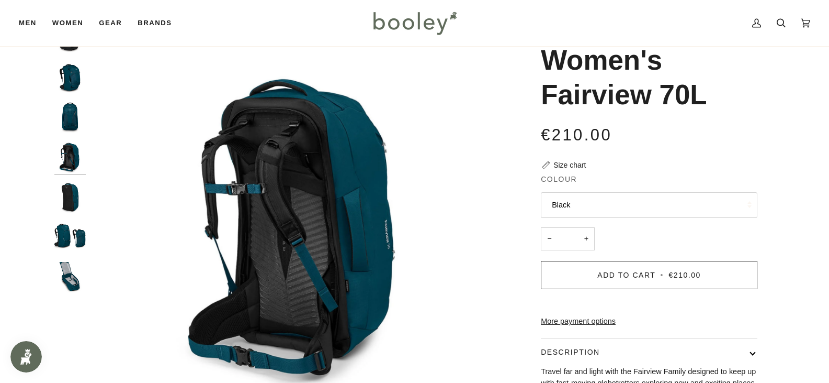
click at [75, 272] on img "Osprey Women's Fairview 70L Night Jungle Blue - Booley Galway" at bounding box center [69, 277] width 31 height 31
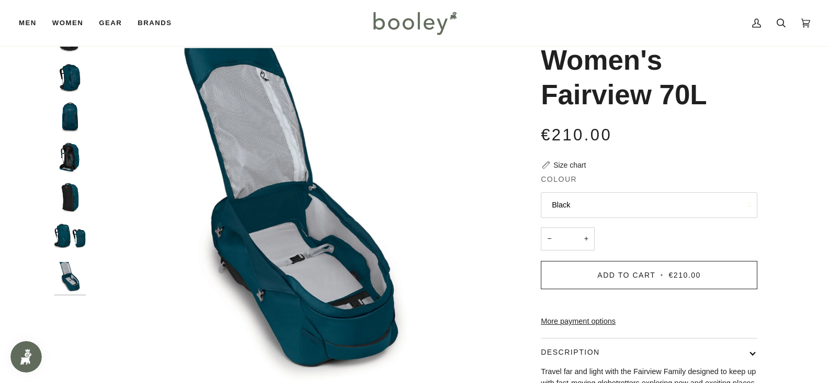
click at [94, 79] on img "Osprey Women's Fairview 70L Night Jungle Blue - Booley Galway" at bounding box center [298, 228] width 414 height 414
click at [61, 83] on img "Osprey Women's Fairview 70L Night Jungle Blue - Booley Galway" at bounding box center [69, 76] width 31 height 31
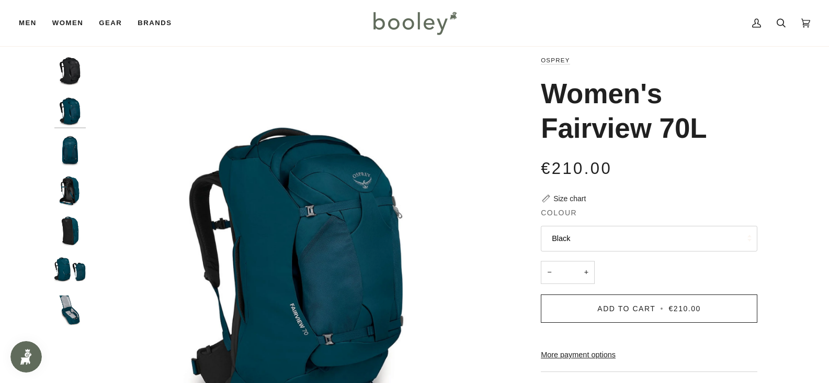
scroll to position [0, 0]
